Goal: Task Accomplishment & Management: Use online tool/utility

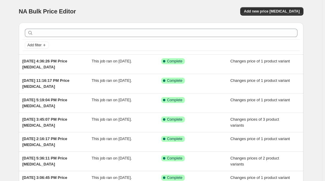
click at [207, 13] on div "Add new price [MEDICAL_DATA]" at bounding box center [231, 11] width 143 height 8
click at [272, 12] on span "Add new price change job" at bounding box center [272, 11] width 56 height 5
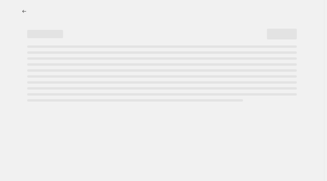
click at [188, 4] on div at bounding box center [162, 11] width 284 height 23
select select "percentage"
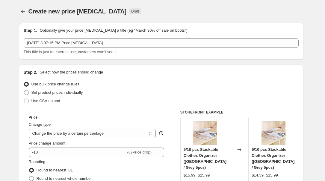
click at [50, 90] on span "Set product prices individually" at bounding box center [56, 92] width 51 height 4
click at [24, 90] on input "Set product prices individually" at bounding box center [24, 90] width 0 height 0
radio input "true"
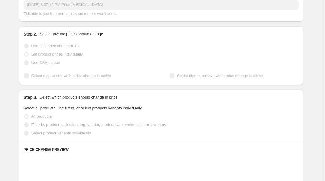
scroll to position [54, 0]
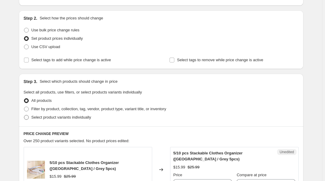
click at [61, 119] on span "Select product variants individually" at bounding box center [61, 117] width 60 height 4
click at [24, 115] on input "Select product variants individually" at bounding box center [24, 115] width 0 height 0
radio input "true"
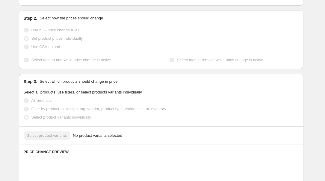
scroll to position [136, 0]
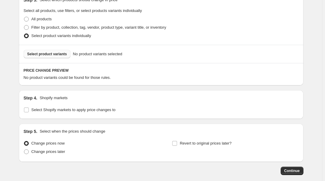
click at [54, 52] on span "Select product variants" at bounding box center [47, 54] width 40 height 5
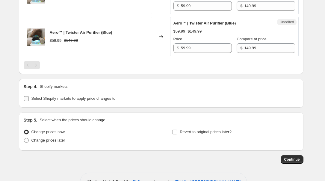
click at [58, 98] on span "Select Shopify markets to apply price changes to" at bounding box center [73, 98] width 84 height 4
click at [29, 98] on input "Select Shopify markets to apply price changes to" at bounding box center [26, 98] width 5 height 5
checkbox input "true"
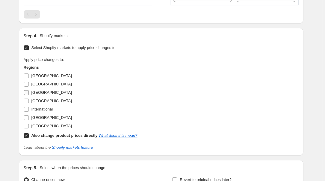
scroll to position [299, 0]
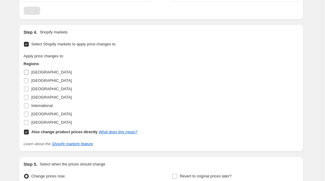
click at [35, 71] on span "Australia" at bounding box center [51, 72] width 40 height 4
click at [29, 71] on input "Australia" at bounding box center [26, 72] width 5 height 5
checkbox input "true"
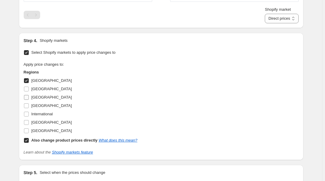
click at [34, 97] on span "France" at bounding box center [51, 97] width 40 height 4
click at [29, 97] on input "France" at bounding box center [26, 97] width 5 height 5
checkbox input "true"
click at [36, 107] on span "Germany" at bounding box center [51, 106] width 40 height 4
click at [29, 107] on input "Germany" at bounding box center [26, 106] width 5 height 5
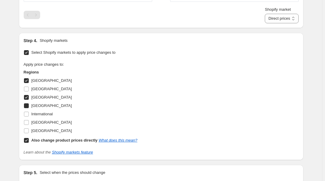
checkbox input "true"
click at [46, 121] on span "United Kingdom" at bounding box center [51, 122] width 40 height 4
click at [29, 121] on input "United Kingdom" at bounding box center [26, 122] width 5 height 5
checkbox input "true"
click at [43, 141] on b "Also change product prices directly" at bounding box center [64, 140] width 66 height 4
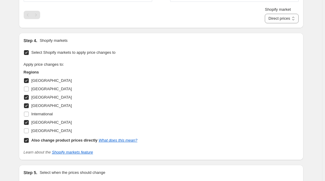
click at [29, 141] on input "Also change product prices directly What does this mean?" at bounding box center [26, 140] width 5 height 5
checkbox input "false"
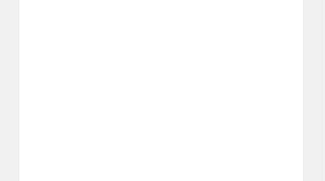
click at [178, 106] on img at bounding box center [180, 109] width 15 height 18
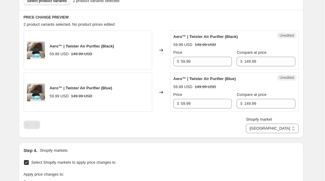
scroll to position [163, 0]
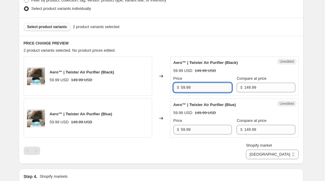
click at [199, 91] on input "59.99" at bounding box center [206, 88] width 51 height 10
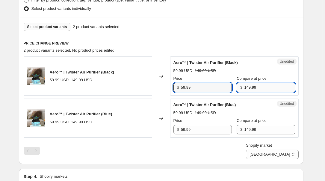
click at [256, 90] on input "149.99" at bounding box center [269, 88] width 51 height 10
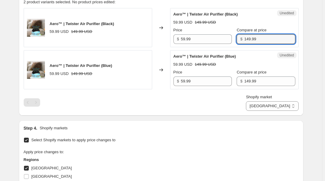
scroll to position [218, 0]
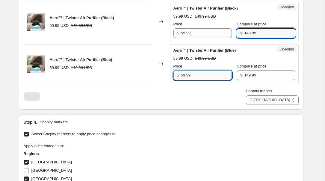
click at [196, 74] on input "59.99" at bounding box center [206, 76] width 51 height 10
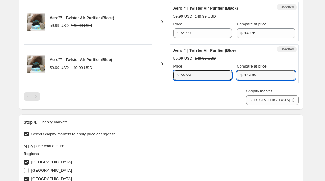
click at [249, 73] on input "149.99" at bounding box center [269, 76] width 51 height 10
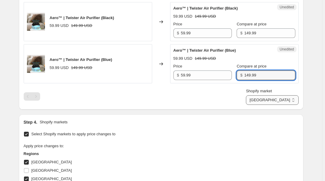
click at [284, 101] on select "Australia France Germany United Kingdom" at bounding box center [272, 100] width 52 height 10
click at [273, 105] on select "Australia France Germany United Kingdom" at bounding box center [272, 100] width 52 height 10
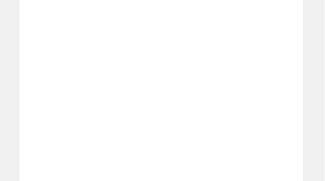
click at [253, 113] on div "$ 59.05" at bounding box center [270, 118] width 49 height 10
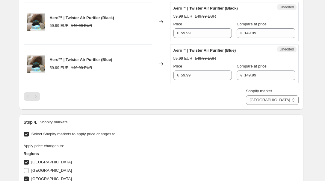
click at [251, 106] on div "PRICE CHANGE PREVIEW 2 product variants selected. No product prices edited: Aer…" at bounding box center [161, 45] width 284 height 128
drag, startPoint x: 283, startPoint y: 97, endPoint x: 283, endPoint y: 104, distance: 6.9
click at [283, 97] on select "Australia France Germany United Kingdom" at bounding box center [272, 100] width 52 height 10
click at [272, 105] on select "Australia France Germany United Kingdom" at bounding box center [272, 100] width 52 height 10
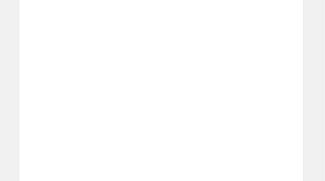
click at [245, 123] on div "Unedited Placeholder 53.15 EUR 59.05 EUR Price € 53.15 Compare at price € 59.05" at bounding box center [234, 105] width 128 height 39
click at [246, 122] on div "Unedited Placeholder 53.15 EUR 59.05 EUR Price € 53.15 Compare at price € 59.05" at bounding box center [234, 105] width 128 height 39
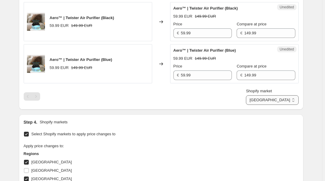
click at [285, 98] on select "Australia France Germany United Kingdom" at bounding box center [272, 100] width 52 height 10
click at [259, 105] on select "Australia France Germany United Kingdom" at bounding box center [272, 100] width 52 height 10
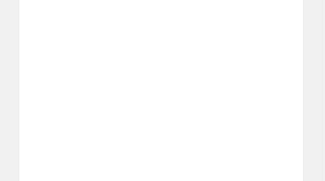
drag, startPoint x: 285, startPoint y: 104, endPoint x: 236, endPoint y: 126, distance: 54.2
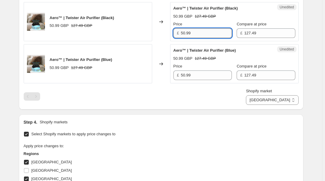
click at [202, 33] on input "50.99" at bounding box center [206, 33] width 51 height 10
click at [270, 101] on select "Australia France Germany United Kingdom" at bounding box center [272, 100] width 52 height 10
click at [273, 105] on select "Australia France Germany United Kingdom" at bounding box center [272, 100] width 52 height 10
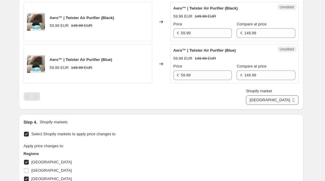
click at [282, 101] on select "Australia France Germany United Kingdom" at bounding box center [272, 100] width 52 height 10
select select "7501644017"
click at [259, 105] on select "Australia France Germany United Kingdom" at bounding box center [272, 100] width 52 height 10
click at [138, 73] on div "Aero™ | Twister Air Purifier (Blue) 50.99 GBP 127.49 GBP" at bounding box center [88, 63] width 128 height 39
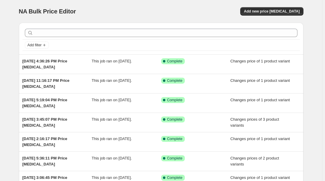
click at [276, 7] on div "NA Bulk Price Editor. This page is ready NA Bulk Price Editor Add new price cha…" at bounding box center [161, 11] width 284 height 23
click at [278, 11] on span "Add new price [MEDICAL_DATA]" at bounding box center [272, 11] width 56 height 5
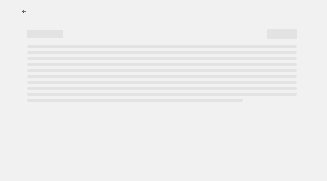
select select "percentage"
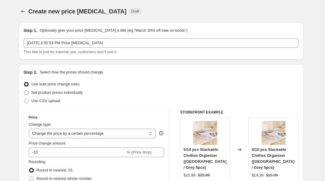
click at [50, 91] on span "Set product prices individually" at bounding box center [56, 92] width 51 height 4
click at [24, 91] on input "Set product prices individually" at bounding box center [24, 90] width 0 height 0
radio input "true"
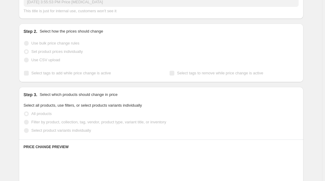
scroll to position [54, 0]
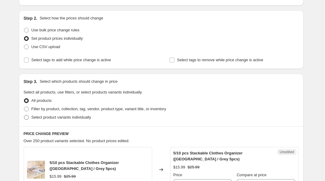
click at [50, 118] on span "Select product variants individually" at bounding box center [61, 117] width 60 height 4
click at [24, 115] on input "Select product variants individually" at bounding box center [24, 115] width 0 height 0
radio input "true"
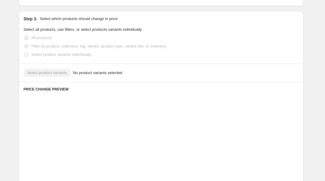
scroll to position [136, 0]
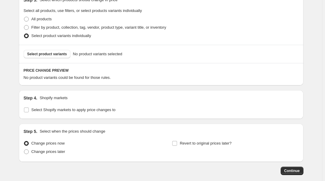
click at [51, 48] on div "Select product variants No product variants selected" at bounding box center [161, 54] width 284 height 18
click at [45, 54] on span "Select product variants" at bounding box center [47, 54] width 40 height 5
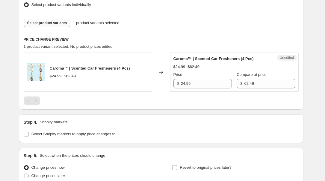
scroll to position [190, 0]
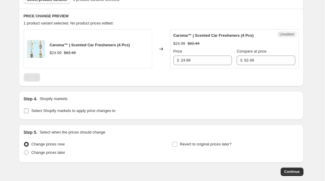
click at [48, 108] on span "Select Shopify markets to apply price changes to" at bounding box center [73, 111] width 84 height 6
click at [29, 109] on input "Select Shopify markets to apply price changes to" at bounding box center [26, 111] width 5 height 5
checkbox input "true"
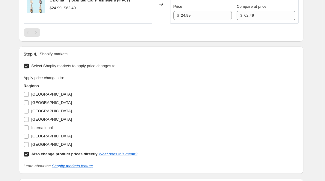
scroll to position [272, 0]
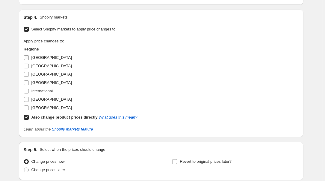
click at [34, 55] on span "Australia" at bounding box center [51, 58] width 40 height 6
click at [29, 55] on input "Australia" at bounding box center [26, 57] width 5 height 5
checkbox input "true"
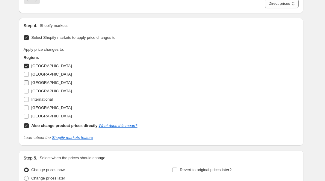
click at [36, 83] on span "France" at bounding box center [51, 82] width 40 height 4
click at [29, 83] on input "France" at bounding box center [26, 82] width 5 height 5
checkbox input "true"
click at [34, 90] on span "Germany" at bounding box center [51, 91] width 40 height 4
click at [29, 90] on input "Germany" at bounding box center [26, 91] width 5 height 5
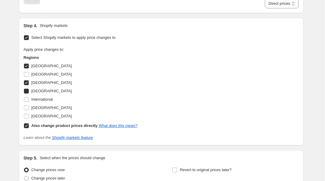
checkbox input "true"
click at [45, 108] on span "United Kingdom" at bounding box center [51, 108] width 40 height 4
click at [29, 108] on input "United Kingdom" at bounding box center [26, 108] width 5 height 5
checkbox input "true"
click at [42, 125] on b "Also change product prices directly" at bounding box center [64, 126] width 66 height 4
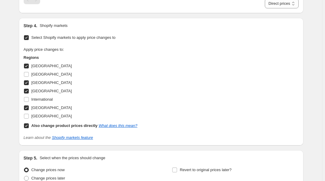
click at [50, 127] on b "Also change product prices directly" at bounding box center [64, 126] width 66 height 4
click at [29, 127] on input "Also change product prices directly What does this mean?" at bounding box center [26, 126] width 5 height 5
checkbox input "false"
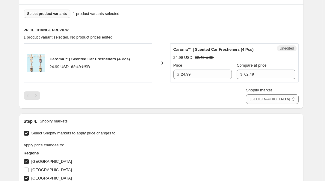
scroll to position [163, 0]
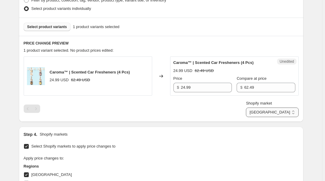
click at [289, 116] on select "Australia France Germany United Kingdom" at bounding box center [272, 113] width 52 height 10
click at [273, 117] on select "Australia France Germany United Kingdom" at bounding box center [272, 113] width 52 height 10
click at [282, 112] on select "Australia France Germany United Kingdom" at bounding box center [272, 113] width 52 height 10
click at [272, 117] on select "Australia France Germany United Kingdom" at bounding box center [272, 113] width 52 height 10
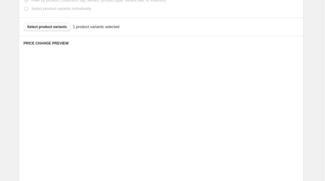
click at [227, 134] on div "Unedited Placeholder 53.15 EUR 59.05 EUR Price € 53.15 Compare at price € 59.05" at bounding box center [234, 118] width 128 height 39
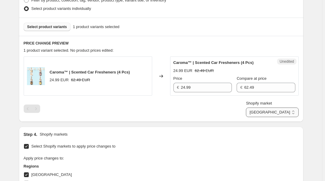
click at [292, 114] on select "Australia France Germany United Kingdom" at bounding box center [272, 113] width 52 height 10
select select "7501644017"
click at [259, 117] on select "Australia France Germany United Kingdom" at bounding box center [272, 113] width 52 height 10
click at [206, 26] on div "Select product variants 1 product variants selected" at bounding box center [161, 27] width 275 height 8
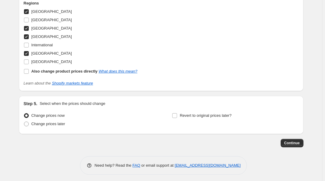
scroll to position [328, 0]
